Goal: Information Seeking & Learning: Learn about a topic

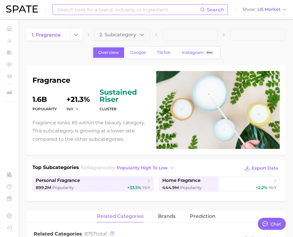
click at [114, 14] on input at bounding box center [127, 10] width 143 height 10
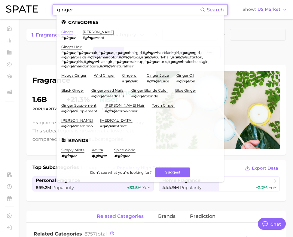
type input "ginger"
click at [64, 32] on link "ginger" at bounding box center [67, 32] width 12 height 5
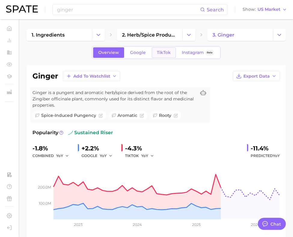
click at [159, 54] on span "TikTok" at bounding box center [164, 52] width 14 height 5
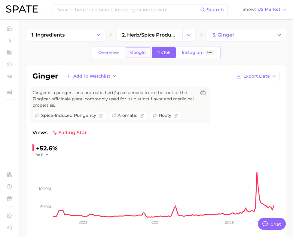
click at [144, 54] on span "Google" at bounding box center [138, 52] width 16 height 5
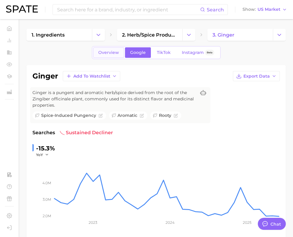
click at [122, 55] on link "Overview" at bounding box center [108, 52] width 31 height 11
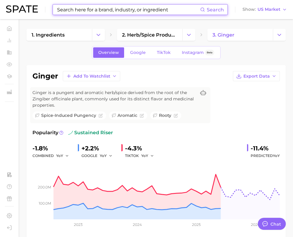
click at [91, 10] on input at bounding box center [127, 10] width 143 height 10
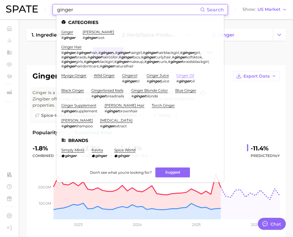
type input "ginger"
click at [184, 75] on link "ginger oil" at bounding box center [185, 75] width 18 height 5
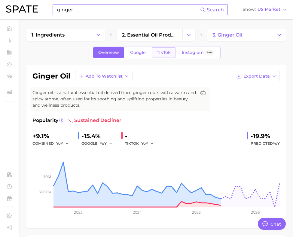
click at [168, 53] on span "TikTok" at bounding box center [164, 52] width 14 height 5
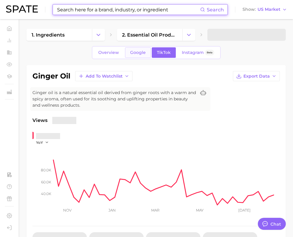
click at [140, 55] on span "Google" at bounding box center [138, 52] width 16 height 5
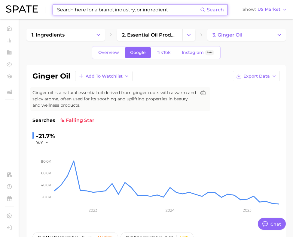
click at [124, 13] on input at bounding box center [127, 10] width 143 height 10
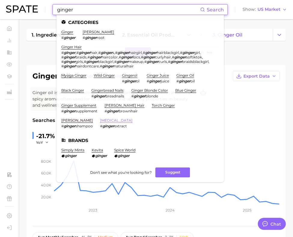
type input "ginger"
click at [100, 119] on link "ginger extract" at bounding box center [116, 120] width 32 height 5
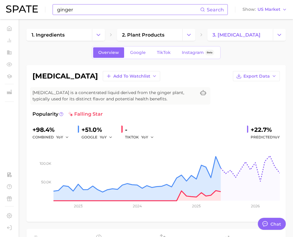
click at [158, 59] on div "Overview Google TikTok Instagram Beta" at bounding box center [156, 52] width 128 height 13
click at [159, 49] on link "TikTok" at bounding box center [164, 52] width 24 height 11
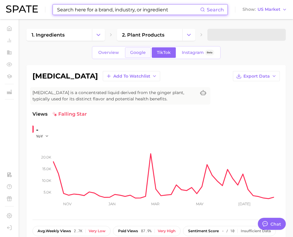
click at [140, 53] on span "Google" at bounding box center [138, 52] width 16 height 5
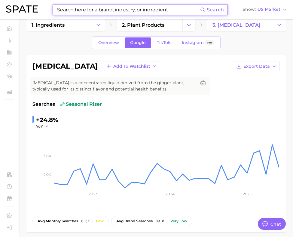
scroll to position [9, 0]
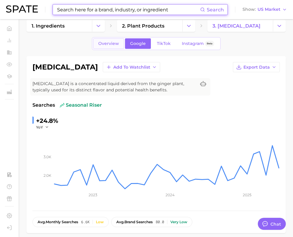
click at [103, 46] on span "Overview" at bounding box center [108, 43] width 21 height 5
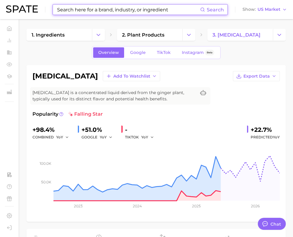
click at [94, 13] on input at bounding box center [127, 10] width 143 height 10
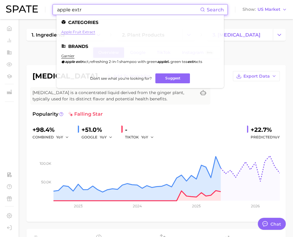
type input "apple extr"
click at [86, 31] on link "apple fruit extract" at bounding box center [78, 32] width 34 height 5
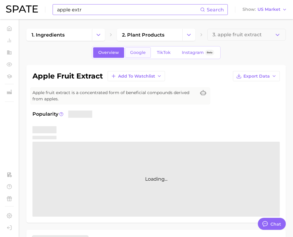
click at [132, 53] on span "Google" at bounding box center [138, 52] width 16 height 5
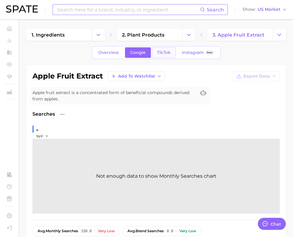
click at [153, 53] on link "TikTok" at bounding box center [164, 52] width 24 height 11
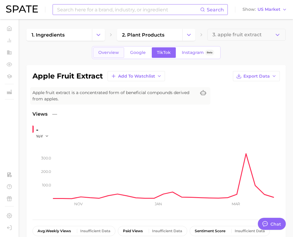
click at [113, 53] on span "Overview" at bounding box center [108, 52] width 21 height 5
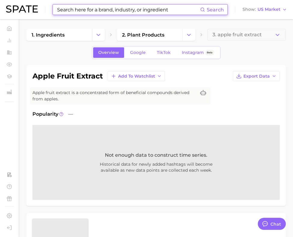
click at [125, 11] on input at bounding box center [127, 10] width 143 height 10
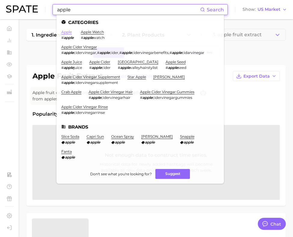
type input "apple"
click at [67, 31] on link "apple" at bounding box center [66, 32] width 11 height 5
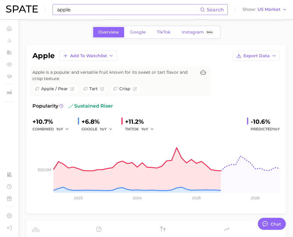
scroll to position [21, 0]
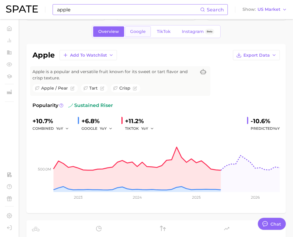
click at [137, 33] on span "Google" at bounding box center [138, 31] width 16 height 5
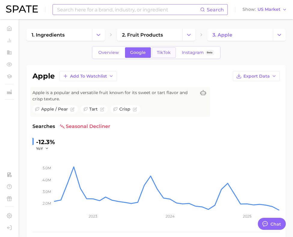
click at [162, 53] on span "TikTok" at bounding box center [164, 52] width 14 height 5
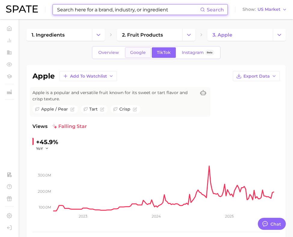
click at [145, 54] on link "Google" at bounding box center [138, 52] width 26 height 11
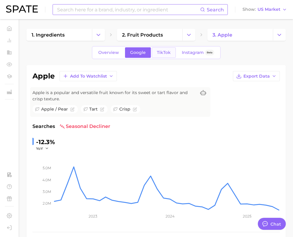
click at [157, 54] on span "TikTok" at bounding box center [164, 52] width 14 height 5
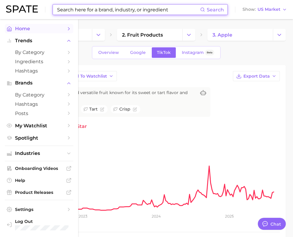
click at [8, 29] on icon "Sidebar" at bounding box center [9, 28] width 5 height 5
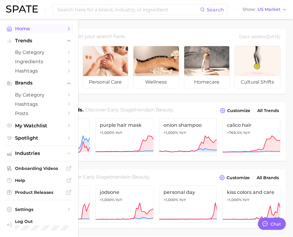
click at [39, 31] on span "Home" at bounding box center [39, 29] width 48 height 6
click at [37, 31] on span "Home" at bounding box center [39, 29] width 48 height 6
click at [61, 29] on span "Home" at bounding box center [39, 29] width 48 height 6
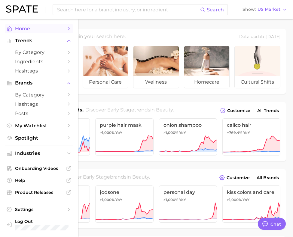
click at [8, 26] on icon "Sidebar" at bounding box center [9, 28] width 5 height 5
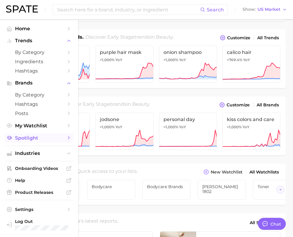
scroll to position [75, 0]
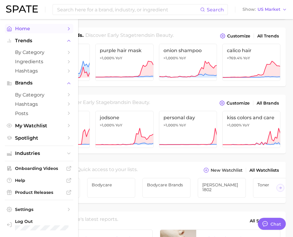
click at [11, 27] on icon "Sidebar" at bounding box center [9, 28] width 5 height 5
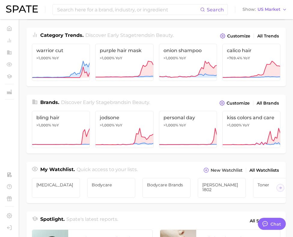
click at [15, 12] on img at bounding box center [22, 8] width 32 height 7
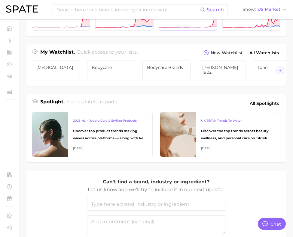
scroll to position [245, 0]
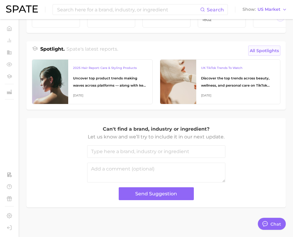
click at [256, 53] on span "All Spotlights" at bounding box center [263, 50] width 29 height 7
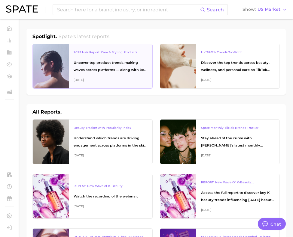
click at [116, 64] on div "Uncover top product trends making waves across platforms — along with key insig…" at bounding box center [111, 66] width 74 height 14
